Goal: Task Accomplishment & Management: Manage account settings

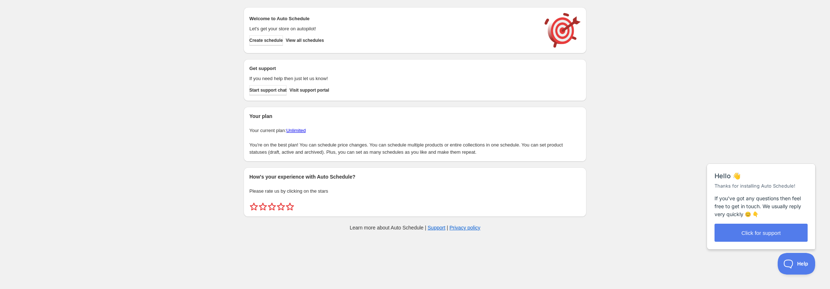
click at [224, 66] on div "Create schedule Help & support Cancel Discount prices Schedule a discount, sale…" at bounding box center [415, 120] width 830 height 241
click at [199, 62] on div "Create schedule Help & support Cancel Discount prices Schedule a discount, sale…" at bounding box center [415, 120] width 830 height 241
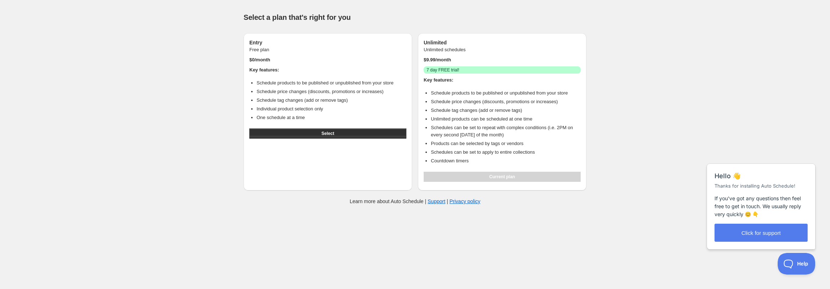
click at [152, 188] on div "Help & support Select a plan that's right for you Entry Free plan $ 0 /month Ke…" at bounding box center [415, 107] width 830 height 215
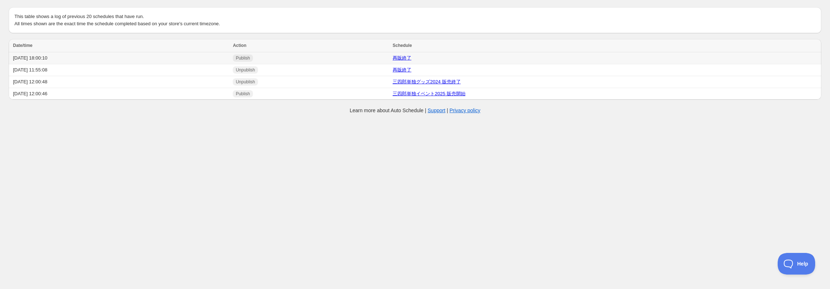
click at [53, 57] on td "[DATE] 18:00:10" at bounding box center [120, 58] width 222 height 12
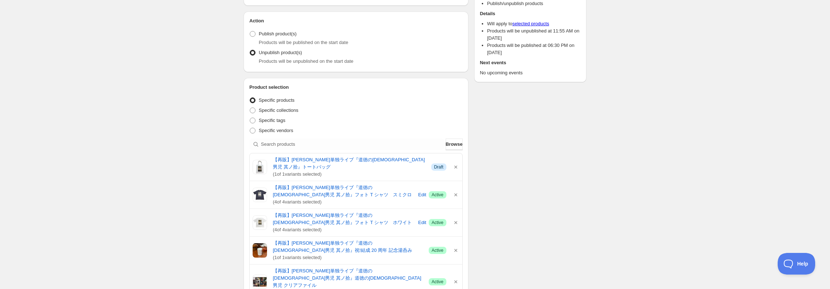
scroll to position [66, 0]
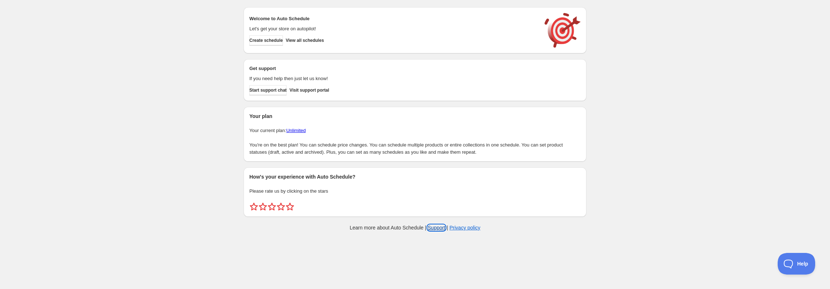
click at [435, 228] on link "Support" at bounding box center [437, 228] width 18 height 6
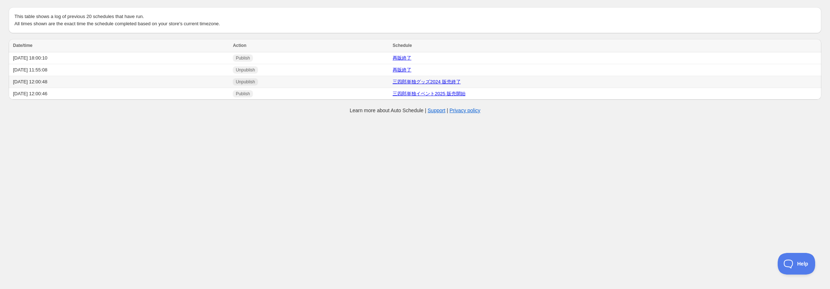
click at [444, 81] on link "三四郎単独グッズ2024 販売終了" at bounding box center [427, 81] width 68 height 5
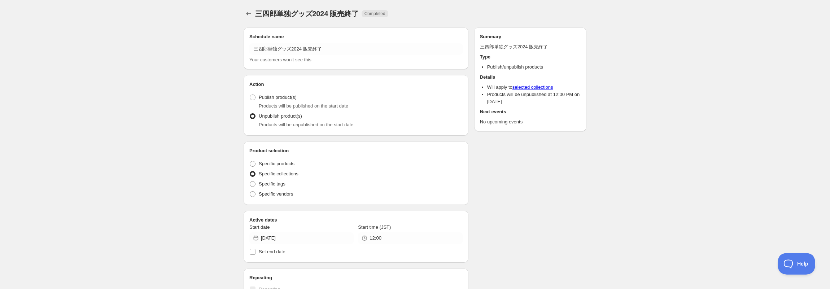
radio input "true"
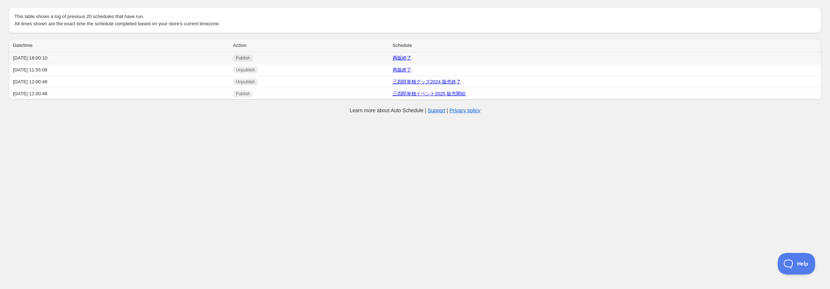
click at [412, 60] on link "再販終了" at bounding box center [402, 57] width 19 height 5
click at [412, 69] on link "再販終了" at bounding box center [402, 69] width 19 height 5
click at [440, 82] on link "三四郎単独グッズ2024 販売終了" at bounding box center [427, 81] width 68 height 5
click at [440, 95] on link "三四郎単独イベント2025 販売開始" at bounding box center [429, 93] width 73 height 5
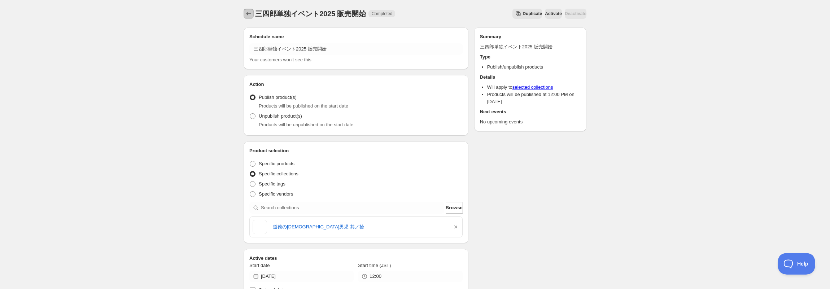
click at [247, 13] on icon "Schedules" at bounding box center [248, 13] width 7 height 7
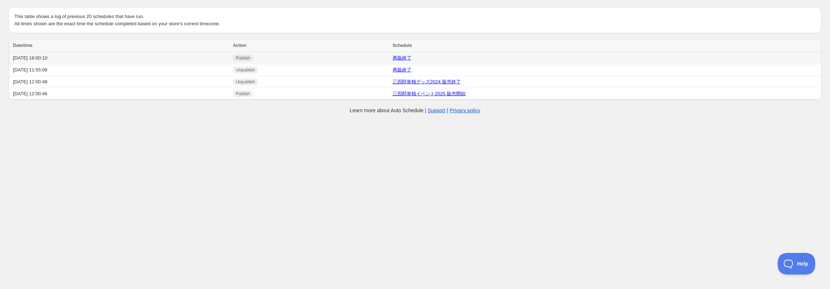
click at [412, 57] on link "再販終了" at bounding box center [402, 57] width 19 height 5
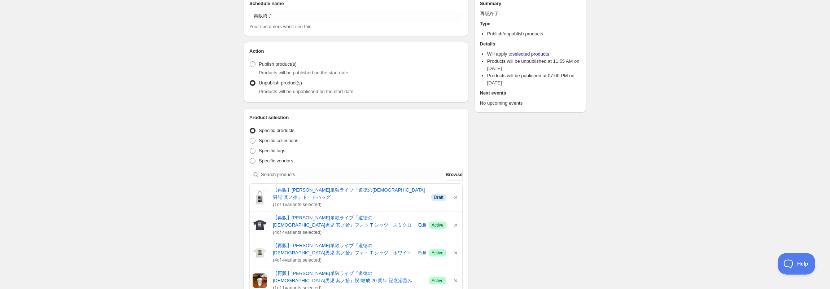
scroll to position [71, 0]
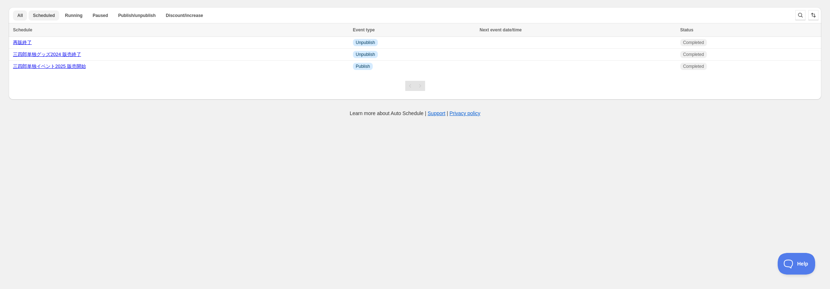
click at [44, 18] on span "Scheduled" at bounding box center [44, 16] width 22 height 6
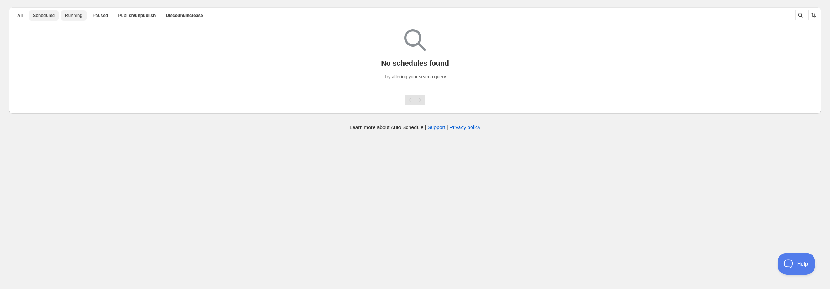
click at [80, 14] on span "Running" at bounding box center [74, 16] width 18 height 6
click at [107, 18] on span "Paused" at bounding box center [101, 16] width 16 height 6
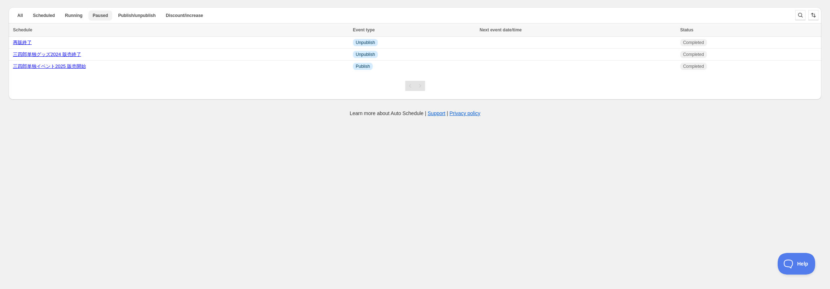
click at [131, 19] on button "Publish/unpublish" at bounding box center [137, 15] width 46 height 10
click at [182, 19] on button "Discount/increase" at bounding box center [184, 15] width 46 height 10
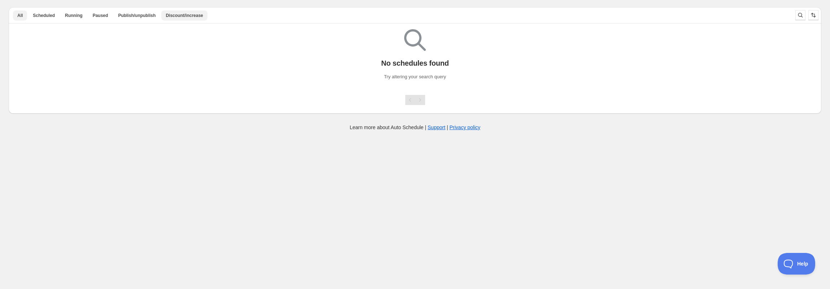
click at [19, 14] on span "All" at bounding box center [19, 16] width 5 height 6
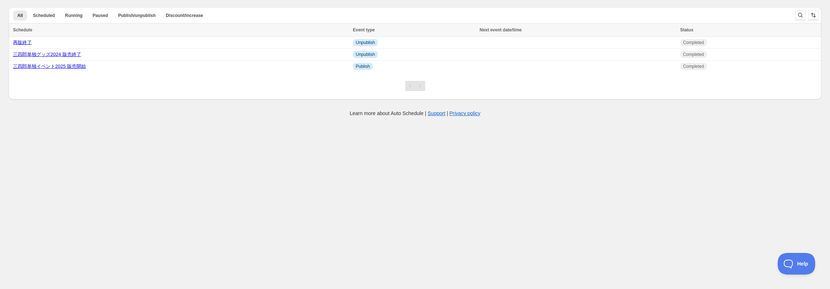
click at [37, 142] on body "Create schedule Help & support Cancel Discount prices Schedule a discount, sale…" at bounding box center [415, 144] width 830 height 289
click at [76, 134] on body "Create schedule Help & support Cancel Discount prices Schedule a discount, sale…" at bounding box center [415, 144] width 830 height 289
click at [27, 40] on link "再販終了" at bounding box center [22, 42] width 19 height 5
click at [47, 54] on link "三四郎単独グッズ2024 販売終了" at bounding box center [47, 54] width 68 height 5
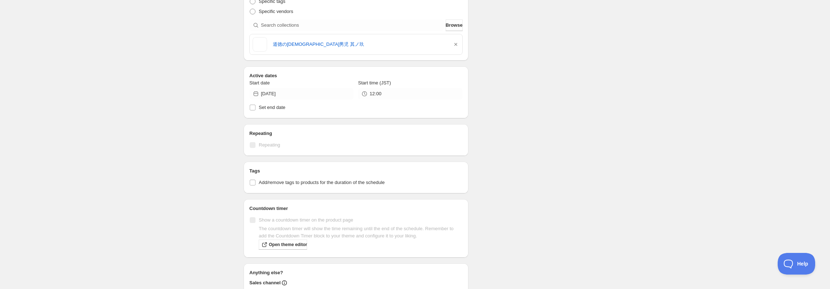
scroll to position [38, 0]
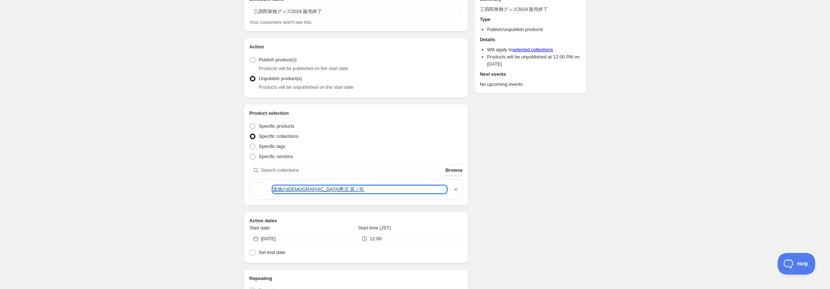
click at [280, 186] on link "道徳の[DEMOGRAPHIC_DATA]男児 其ノ玖" at bounding box center [360, 189] width 174 height 7
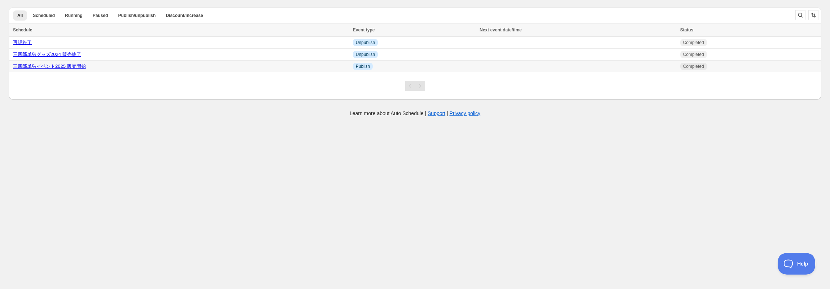
click at [47, 68] on link "三四郎単独イベント2025 販売開始" at bounding box center [49, 66] width 73 height 5
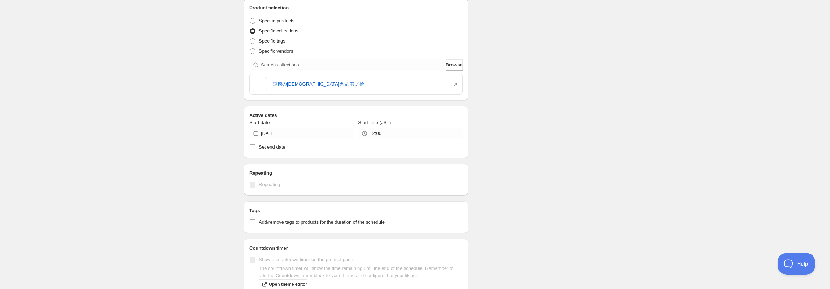
scroll to position [141, 0]
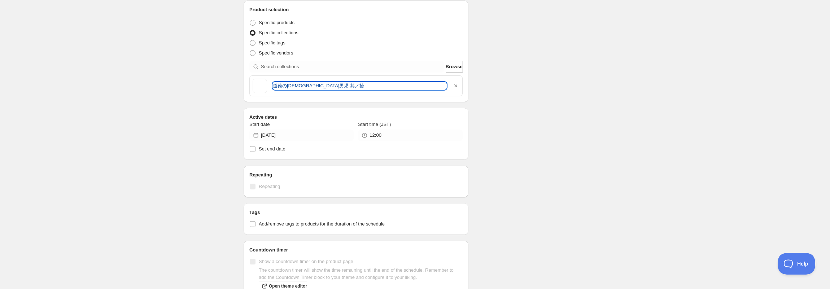
click at [314, 88] on link "道徳の[DEMOGRAPHIC_DATA]男児 其ノ拾" at bounding box center [360, 85] width 174 height 7
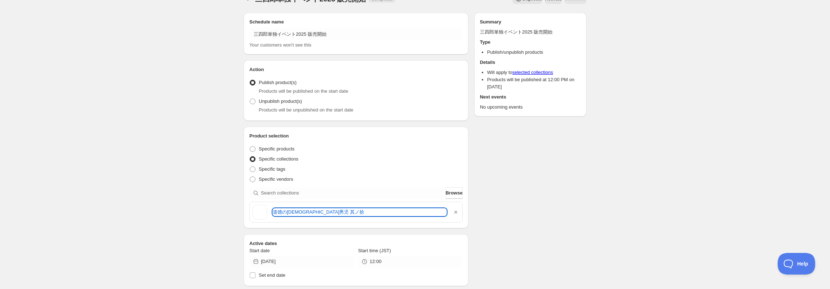
scroll to position [0, 0]
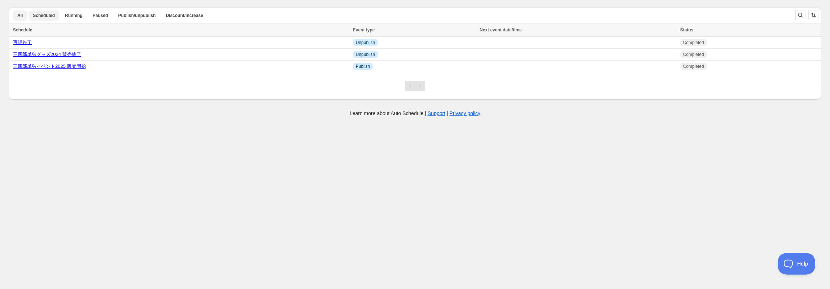
click at [35, 16] on span "Scheduled" at bounding box center [44, 16] width 22 height 6
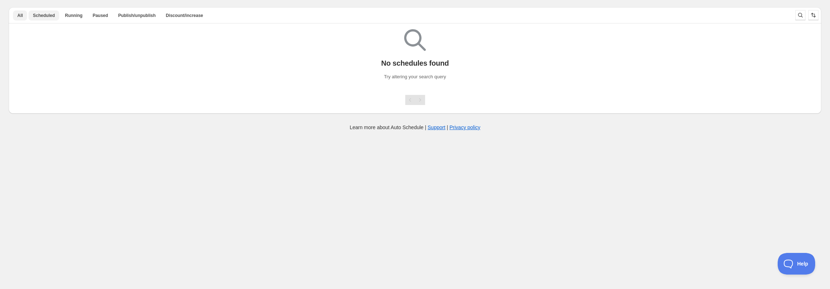
click at [24, 16] on button "All" at bounding box center [20, 15] width 14 height 10
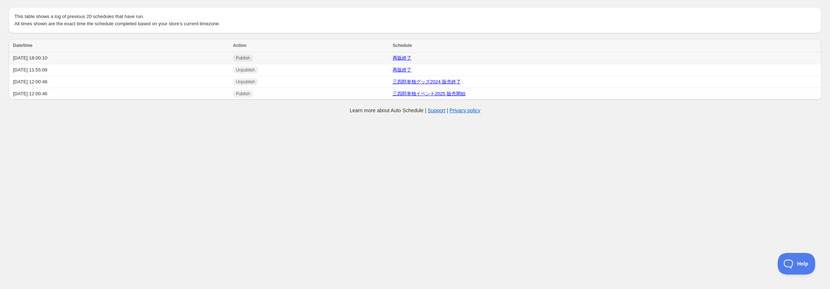
click at [51, 58] on td "[DATE] 18:00:10" at bounding box center [120, 58] width 222 height 12
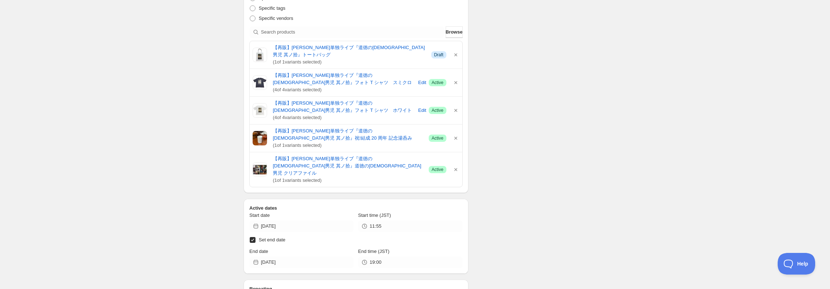
scroll to position [213, 0]
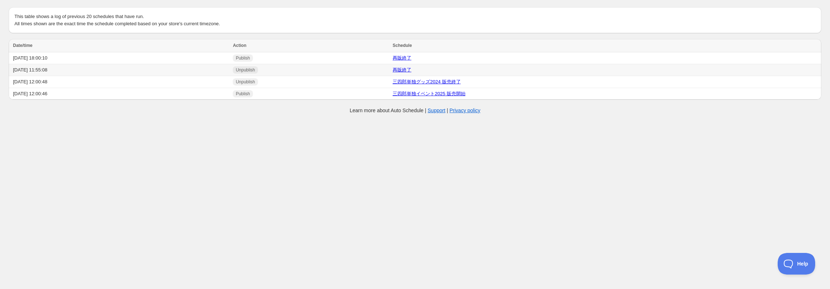
click at [69, 70] on td "[DATE] 11:55:08" at bounding box center [120, 70] width 222 height 12
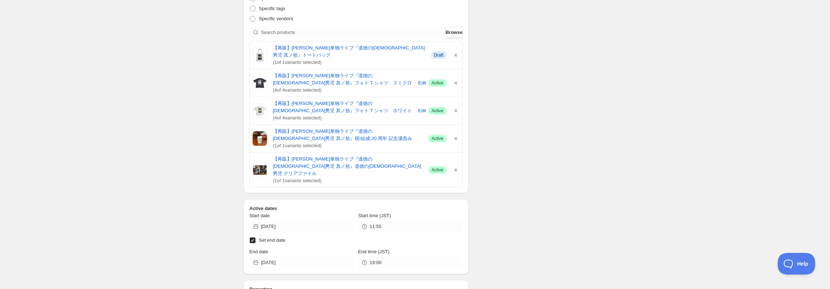
scroll to position [192, 0]
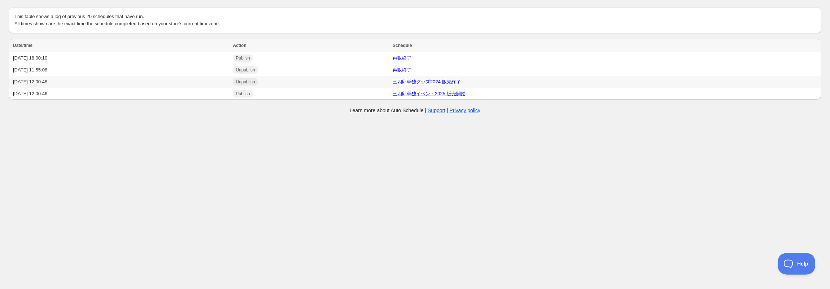
click at [56, 84] on td "[DATE] 12:00:48" at bounding box center [120, 82] width 222 height 12
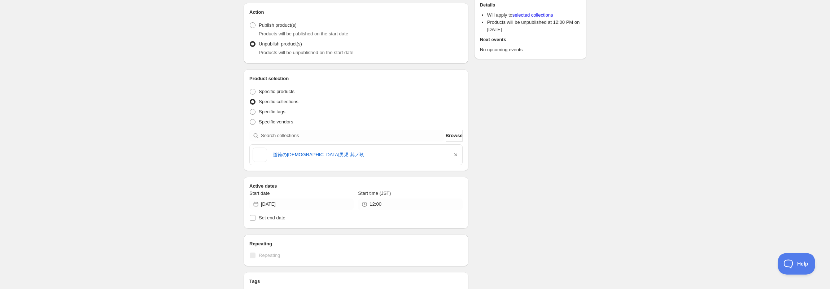
scroll to position [119, 0]
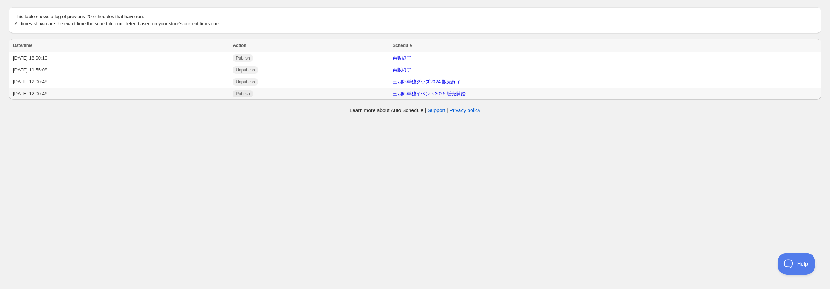
click at [85, 95] on td "[DATE] 12:00:46" at bounding box center [120, 94] width 222 height 12
click at [75, 61] on td "[DATE] 18:00:10" at bounding box center [120, 58] width 222 height 12
click at [149, 71] on td "[DATE] 11:55:08" at bounding box center [120, 70] width 222 height 12
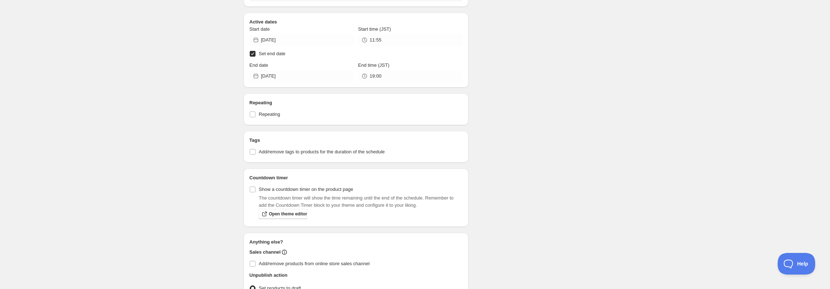
scroll to position [457, 0]
